Goal: Task Accomplishment & Management: Manage account settings

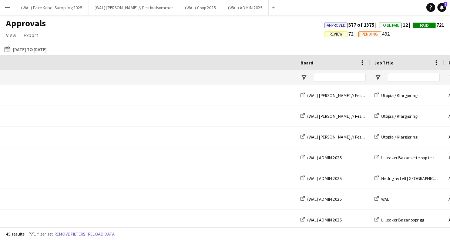
scroll to position [0, 410]
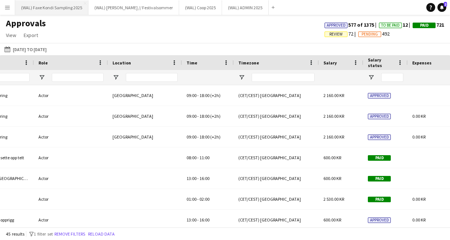
click at [68, 4] on button "(WAL) Faxe Kondi Sampling 2025 Close" at bounding box center [51, 7] width 73 height 14
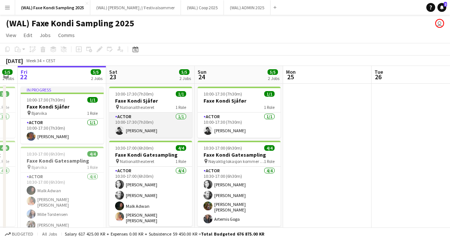
click at [148, 120] on app-card-role "Actor [DATE] 10:00-17:30 (7h30m) [PERSON_NAME]" at bounding box center [150, 124] width 83 height 25
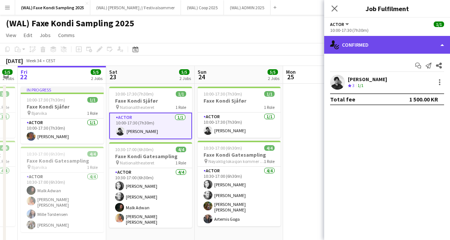
click at [379, 49] on div "single-neutral-actions-check-2 Confirmed" at bounding box center [387, 45] width 126 height 18
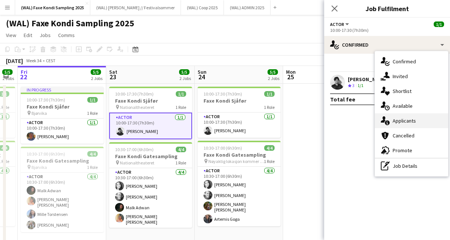
click at [396, 125] on div "single-neutral-actions-information Applicants" at bounding box center [411, 120] width 73 height 15
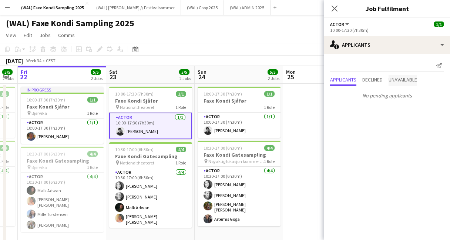
click at [403, 82] on span "Unavailable" at bounding box center [403, 79] width 28 height 5
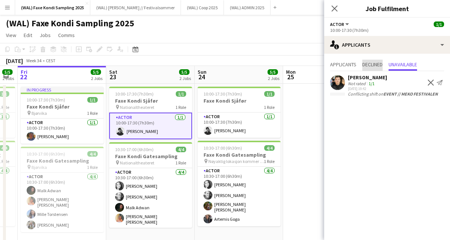
click at [369, 66] on span "Declined" at bounding box center [372, 64] width 20 height 5
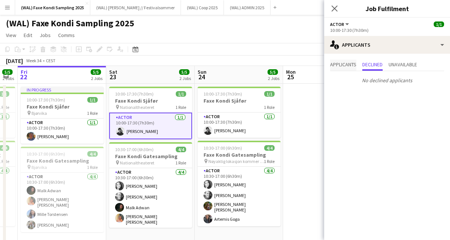
click at [342, 63] on span "Applicants" at bounding box center [343, 64] width 26 height 5
click at [335, 7] on icon "Close pop-in" at bounding box center [334, 8] width 7 height 7
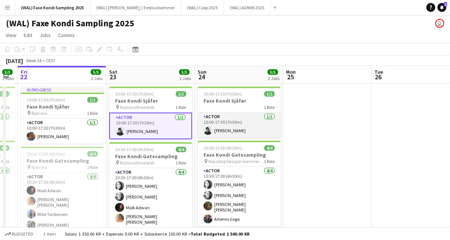
click at [243, 117] on app-card-role "Actor [DATE] 10:00-17:30 (7h30m) [PERSON_NAME]" at bounding box center [239, 124] width 83 height 25
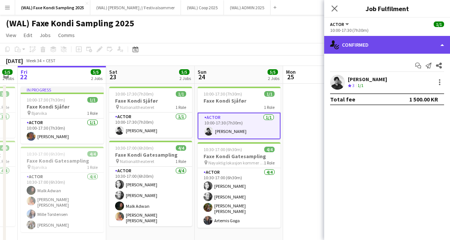
click at [376, 45] on div "single-neutral-actions-check-2 Confirmed" at bounding box center [387, 45] width 126 height 18
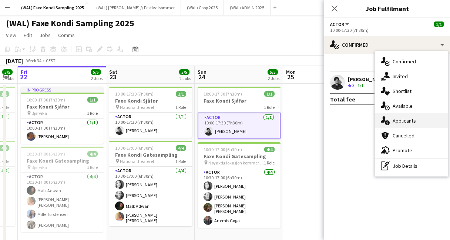
click at [390, 127] on div "single-neutral-actions-information Applicants" at bounding box center [411, 120] width 73 height 15
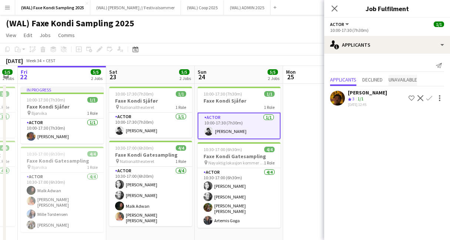
click at [399, 79] on span "Unavailable" at bounding box center [403, 79] width 28 height 5
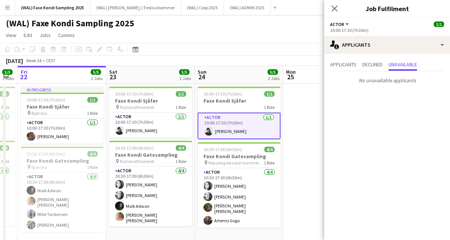
click at [362, 66] on div "Applicants Declined Unavailable" at bounding box center [387, 65] width 114 height 11
click at [373, 66] on span "Declined" at bounding box center [372, 64] width 20 height 5
click at [346, 67] on span "Applicants" at bounding box center [343, 64] width 26 height 5
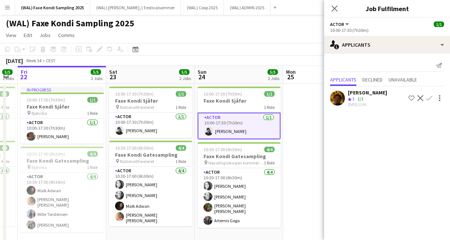
click at [337, 102] on app-user-avatar at bounding box center [337, 98] width 15 height 15
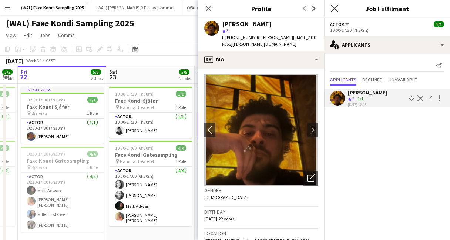
click at [334, 6] on icon "Close pop-in" at bounding box center [334, 8] width 7 height 7
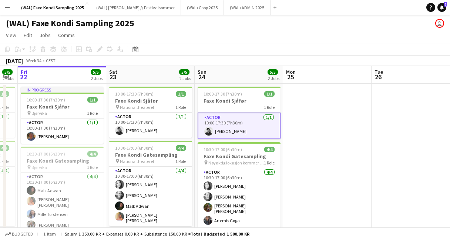
click at [278, 39] on app-page-menu "View Day view expanded Day view collapsed Month view Date picker Jump to [DATE]…" at bounding box center [225, 36] width 450 height 14
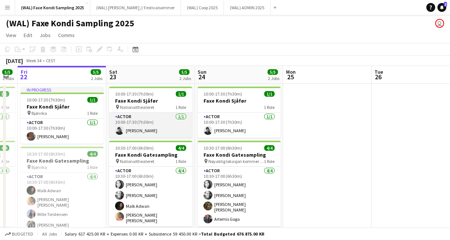
click at [158, 125] on app-card-role "Actor [DATE] 10:00-17:30 (7h30m) [PERSON_NAME]" at bounding box center [150, 124] width 83 height 25
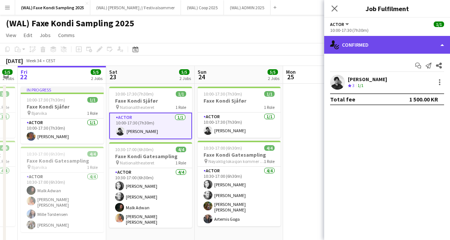
click at [356, 41] on div "single-neutral-actions-check-2 Confirmed" at bounding box center [387, 45] width 126 height 18
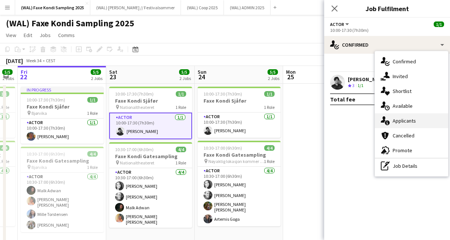
click at [400, 126] on div "single-neutral-actions-information Applicants" at bounding box center [411, 120] width 73 height 15
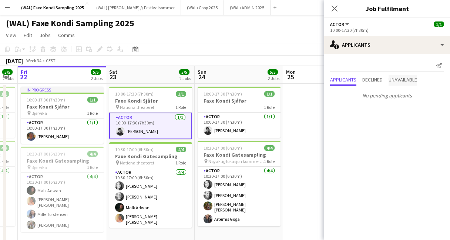
click at [396, 84] on span "Unavailable" at bounding box center [403, 80] width 28 height 11
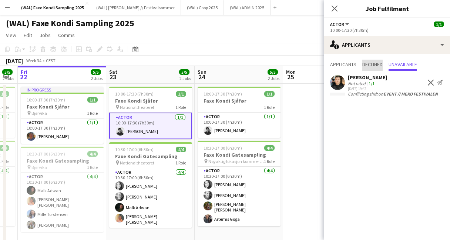
click at [373, 65] on span "Declined" at bounding box center [372, 64] width 20 height 5
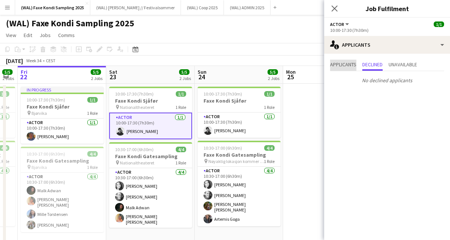
click at [344, 62] on span "Applicants" at bounding box center [343, 64] width 26 height 5
click at [336, 8] on icon "Close pop-in" at bounding box center [334, 8] width 7 height 7
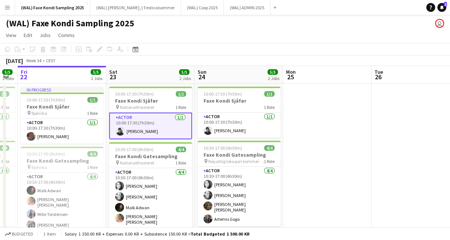
click at [269, 37] on app-page-menu "View Day view expanded Day view collapsed Month view Date picker Jump to [DATE]…" at bounding box center [225, 36] width 450 height 14
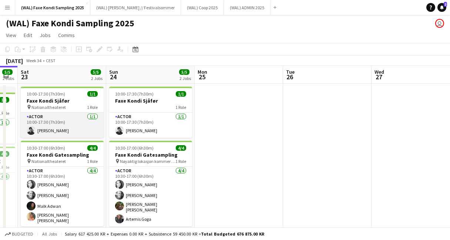
click at [76, 122] on app-card-role "Actor [DATE] 10:00-17:30 (7h30m) [PERSON_NAME]" at bounding box center [62, 124] width 83 height 25
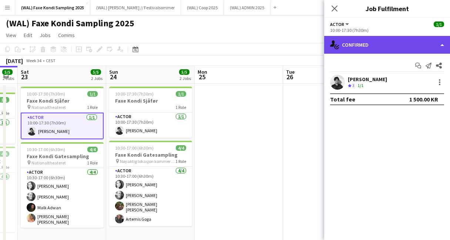
click at [354, 48] on div "single-neutral-actions-check-2 Confirmed" at bounding box center [387, 45] width 126 height 18
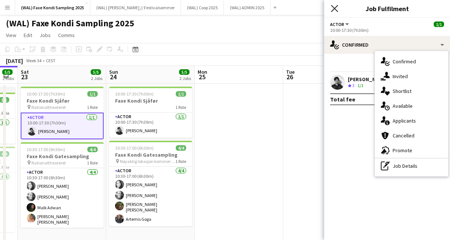
click at [337, 9] on icon "Close pop-in" at bounding box center [334, 8] width 7 height 7
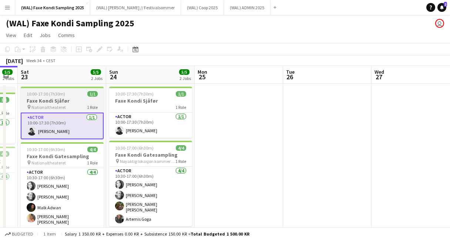
click at [53, 101] on h3 "Faxe Kondi Sjåfør" at bounding box center [62, 100] width 83 height 7
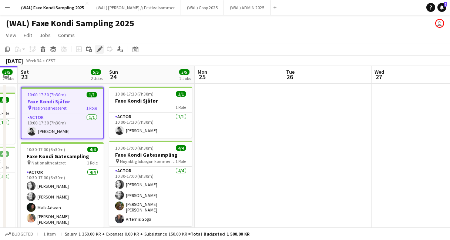
click at [101, 50] on icon "Edit" at bounding box center [100, 49] width 6 height 6
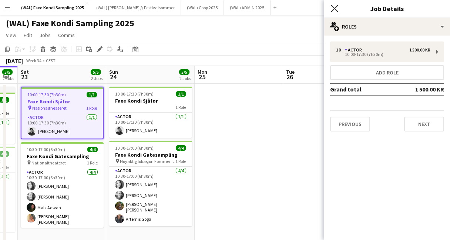
click at [335, 8] on icon at bounding box center [334, 8] width 7 height 7
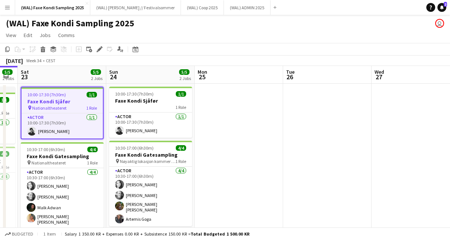
click at [216, 58] on div "[DATE] Week 34 • CEST" at bounding box center [225, 61] width 450 height 10
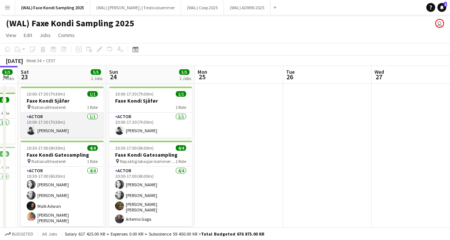
click at [63, 130] on app-card-role "Actor [DATE] 10:00-17:30 (7h30m) [PERSON_NAME]" at bounding box center [62, 124] width 83 height 25
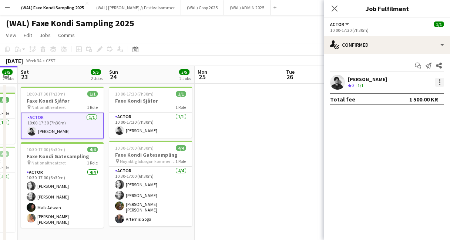
click at [440, 83] on div at bounding box center [439, 81] width 1 height 1
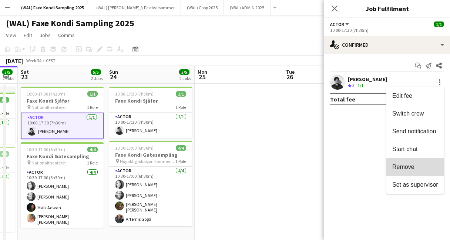
click at [416, 174] on button "Remove" at bounding box center [415, 167] width 58 height 18
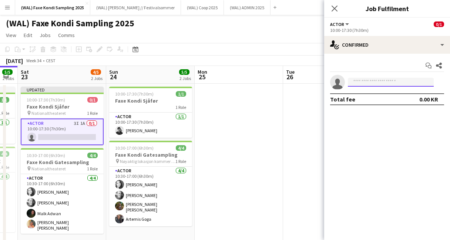
click at [373, 79] on input at bounding box center [391, 82] width 86 height 9
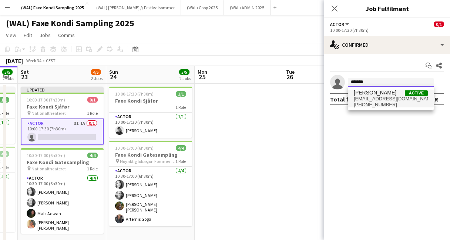
type input "*******"
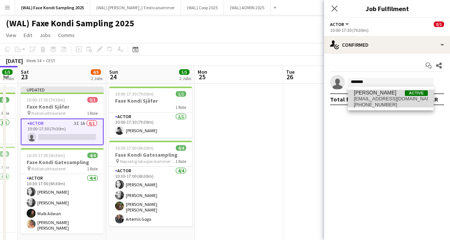
click at [375, 100] on span "[EMAIL_ADDRESS][DOMAIN_NAME]" at bounding box center [391, 99] width 74 height 6
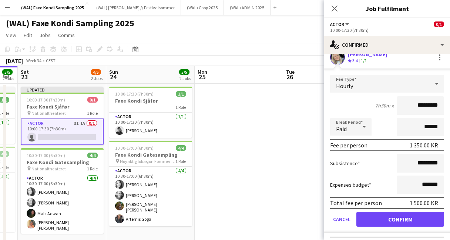
scroll to position [32, 0]
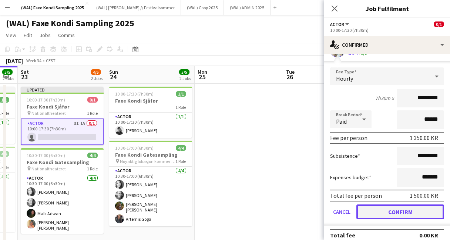
click at [389, 208] on button "Confirm" at bounding box center [400, 211] width 88 height 15
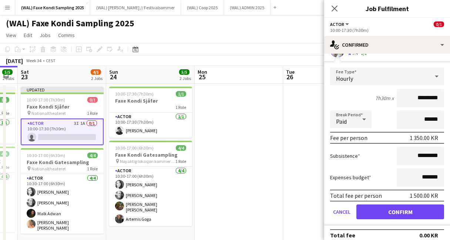
scroll to position [0, 0]
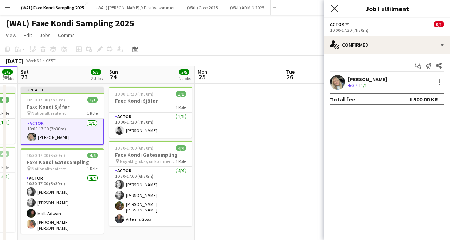
click at [334, 8] on icon at bounding box center [334, 8] width 7 height 7
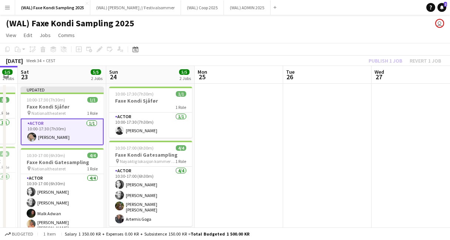
click at [283, 50] on app-toolbar "Copy Paste Paste Command V Paste with crew Command Shift V Paste linked Job [GE…" at bounding box center [225, 49] width 450 height 13
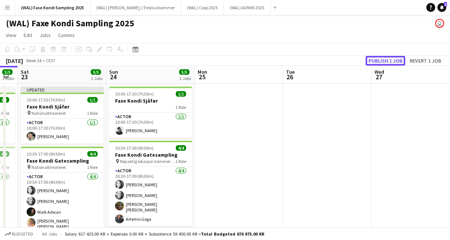
click at [387, 64] on button "Publish 1 job" at bounding box center [386, 61] width 40 height 10
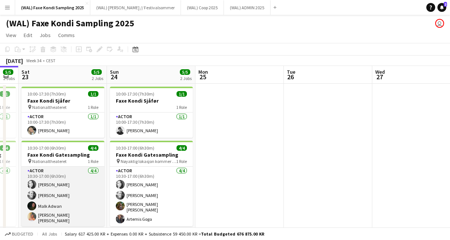
click at [67, 192] on app-card-role "Actor [DATE] 10:30-17:00 (6h30m) [PERSON_NAME] [PERSON_NAME] [PERSON_NAME] [PER…" at bounding box center [62, 197] width 83 height 60
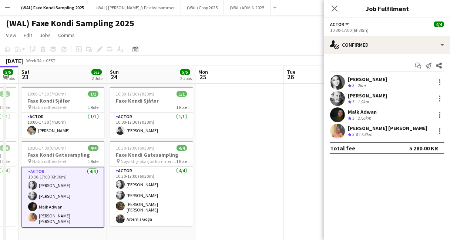
click at [337, 81] on app-user-avatar at bounding box center [337, 82] width 15 height 15
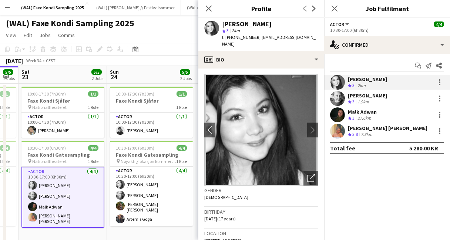
click at [237, 40] on span "t. [PHONE_NUMBER]" at bounding box center [241, 37] width 38 height 6
copy span "[PHONE_NUMBER]"
click at [340, 97] on app-user-avatar at bounding box center [337, 98] width 15 height 15
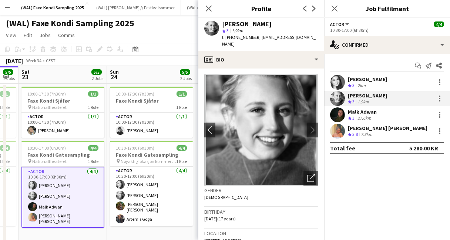
click at [242, 38] on span "t. [PHONE_NUMBER]" at bounding box center [241, 37] width 38 height 6
copy span "[PHONE_NUMBER]"
click at [334, 8] on icon at bounding box center [334, 8] width 7 height 7
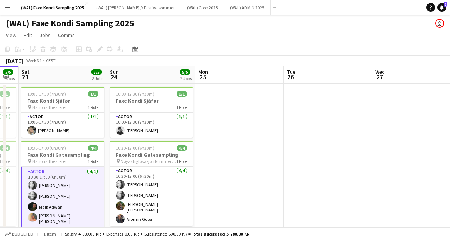
click at [253, 37] on app-page-menu "View Day view expanded Day view collapsed Month view Date picker Jump to [DATE]…" at bounding box center [225, 36] width 450 height 14
